Goal: Information Seeking & Learning: Learn about a topic

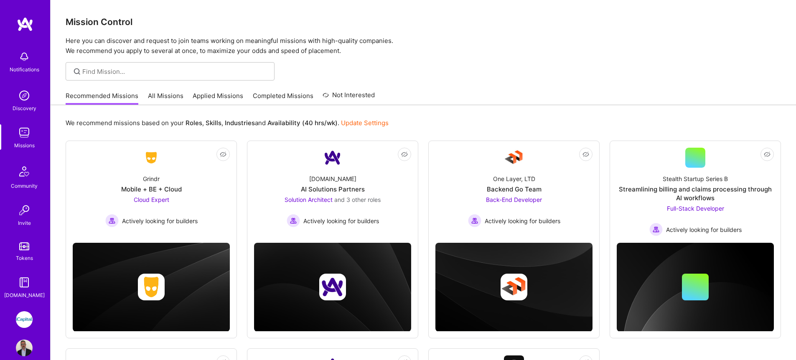
click at [162, 96] on link "All Missions" at bounding box center [166, 98] width 36 height 14
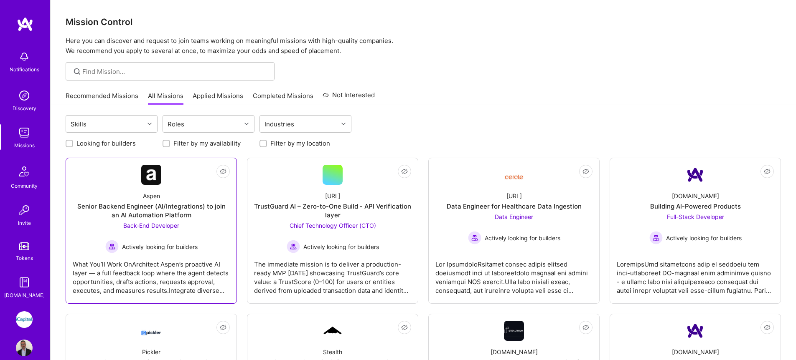
click at [193, 214] on div "Senior Backend Engineer (AI/Integrations) to join an AI Automation Platform" at bounding box center [151, 211] width 157 height 18
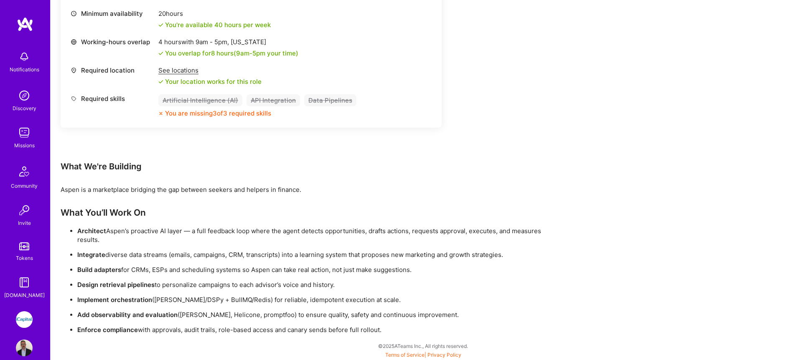
scroll to position [370, 0]
click at [24, 135] on img at bounding box center [24, 132] width 17 height 17
